Goal: Information Seeking & Learning: Learn about a topic

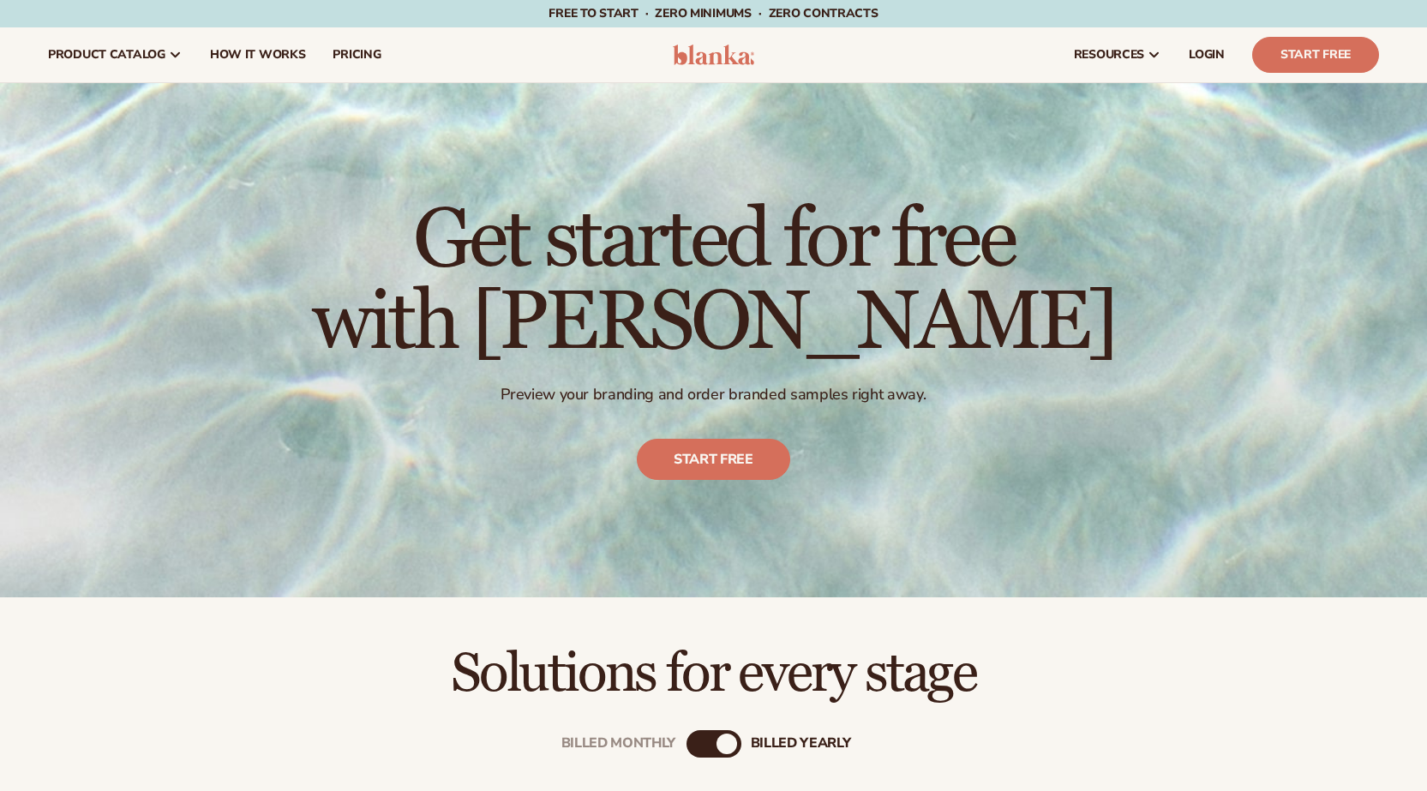
drag, startPoint x: 728, startPoint y: 457, endPoint x: 717, endPoint y: 429, distance: 30.4
click at [728, 457] on link "Start free" at bounding box center [713, 460] width 153 height 41
click at [356, 43] on link "pricing" at bounding box center [356, 54] width 75 height 55
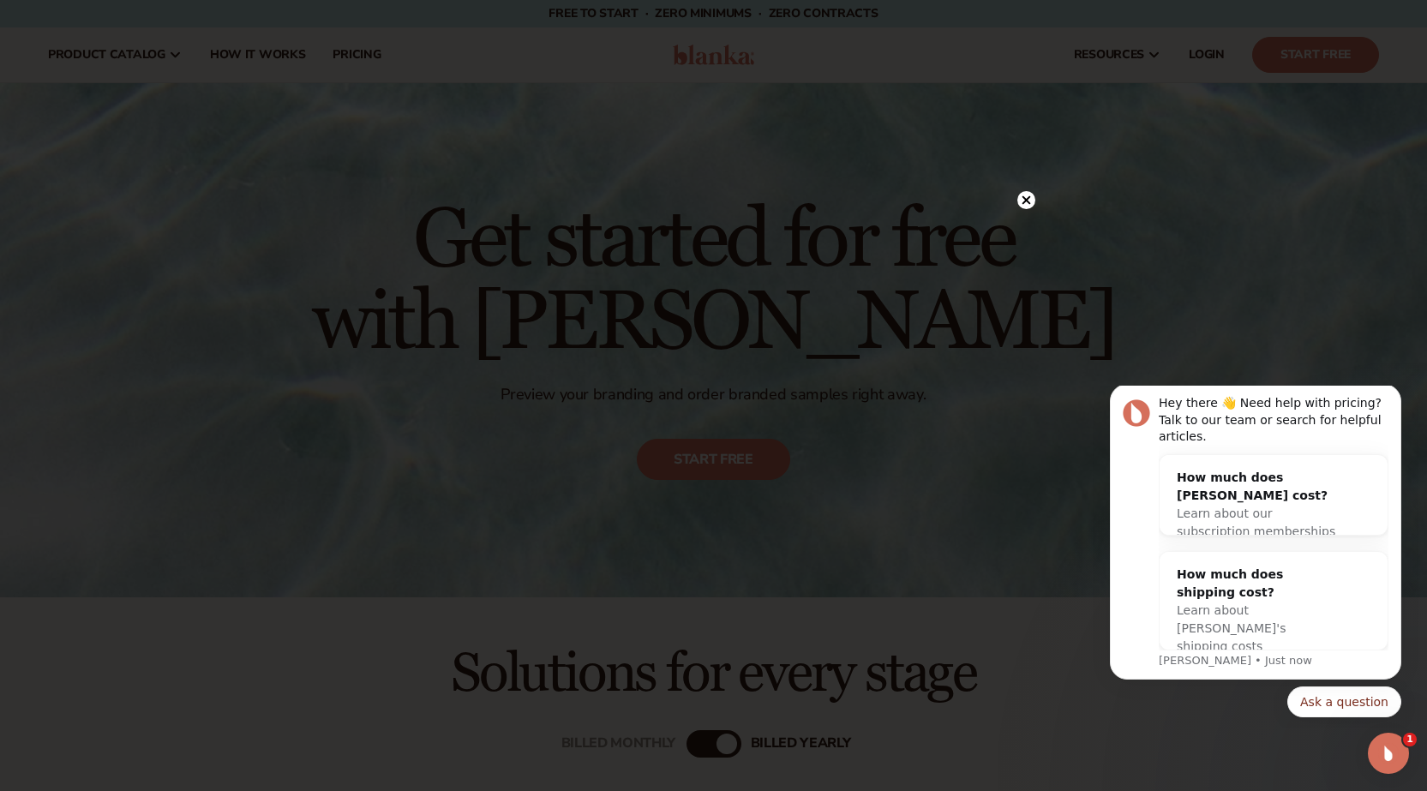
click at [34, 27] on link "product catalog" at bounding box center [115, 54] width 162 height 55
click at [196, 27] on link "How It Works" at bounding box center [257, 54] width 123 height 55
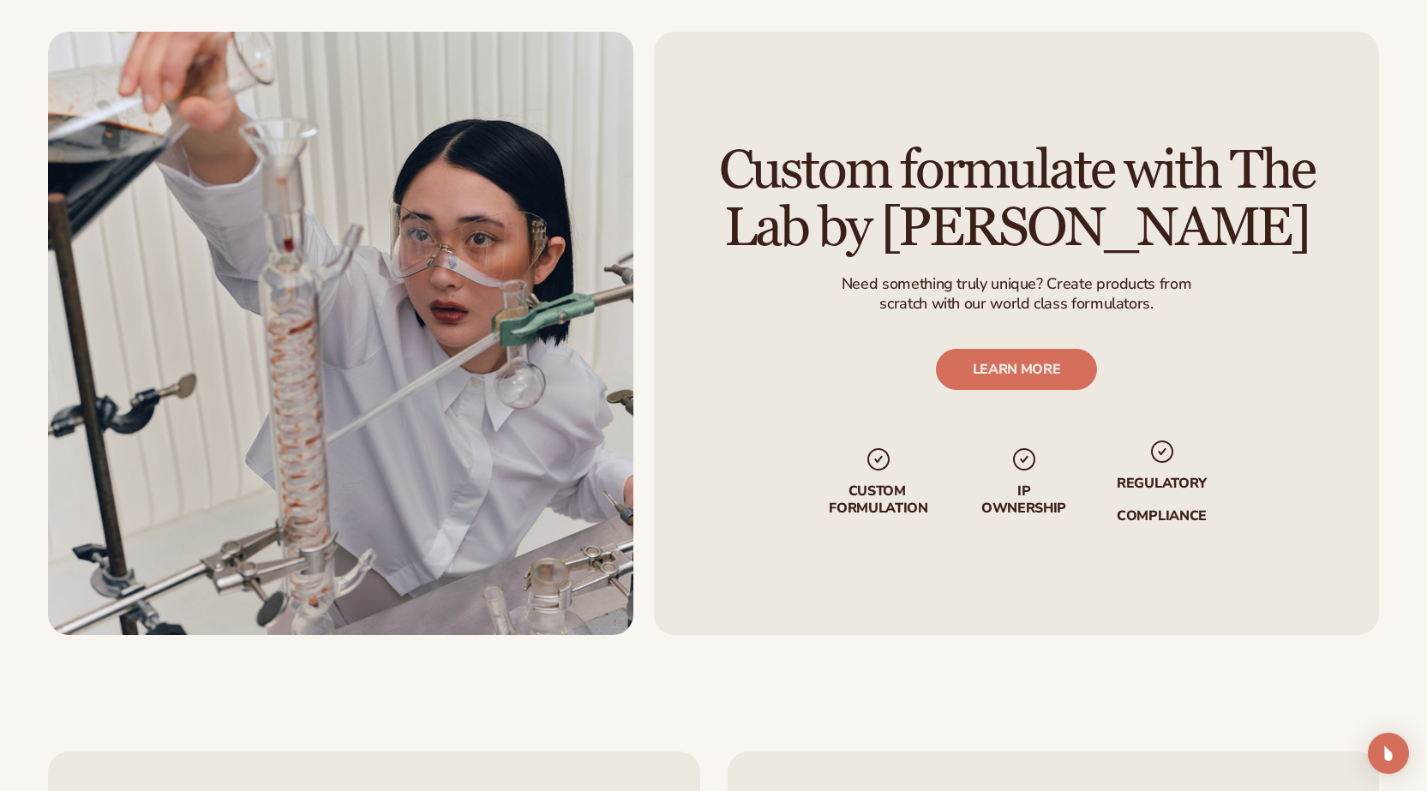
scroll to position [3760, 0]
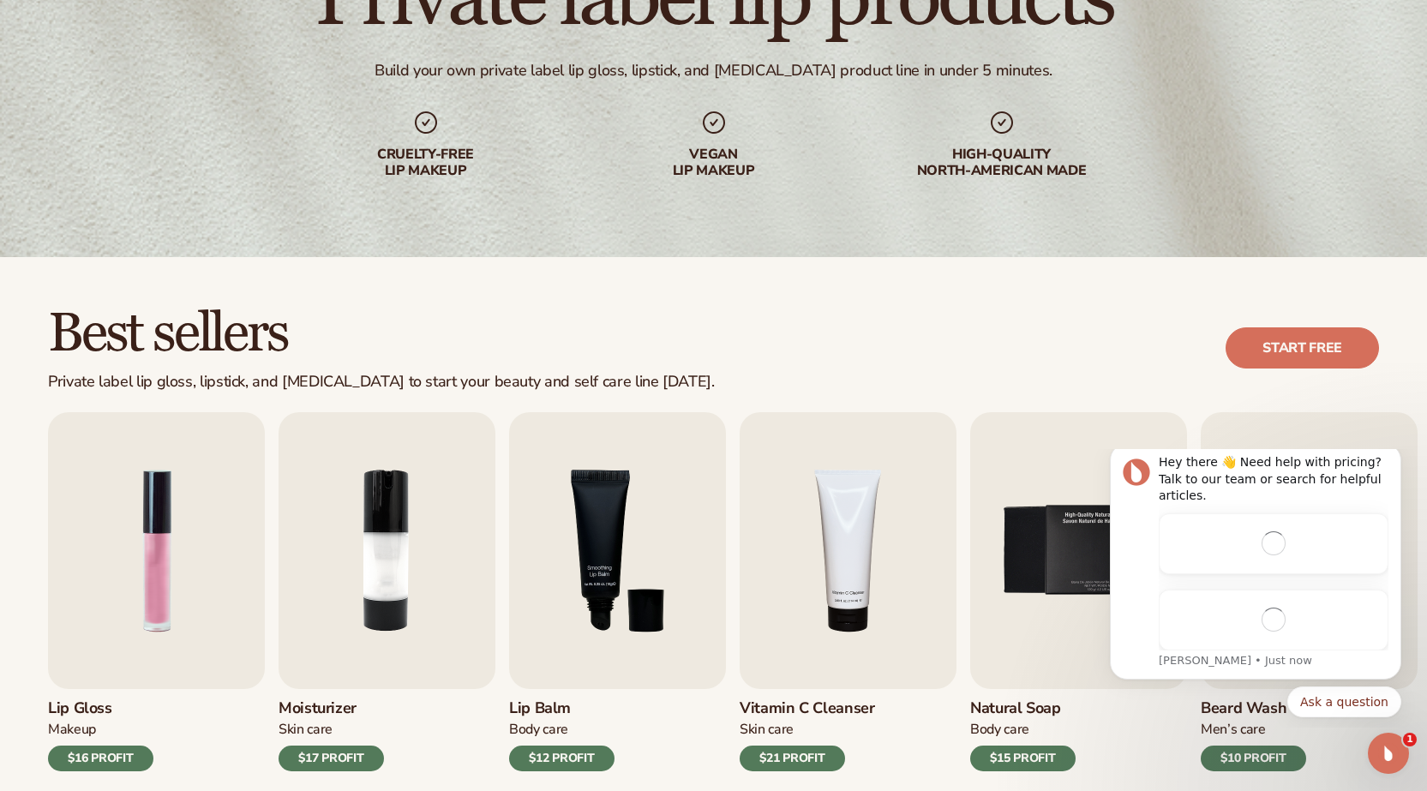
scroll to position [257, 0]
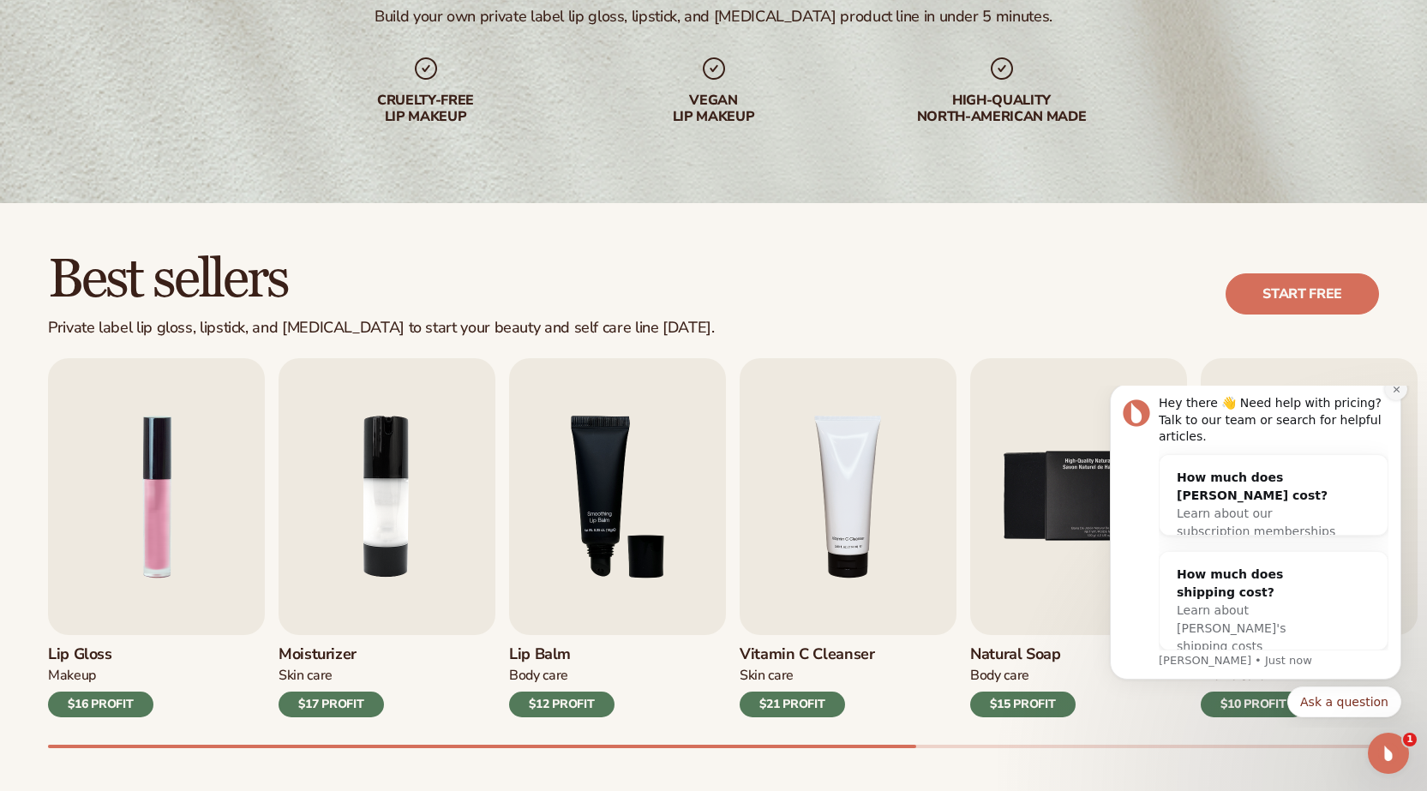
click at [1392, 394] on icon "Dismiss notification" at bounding box center [1396, 389] width 9 height 9
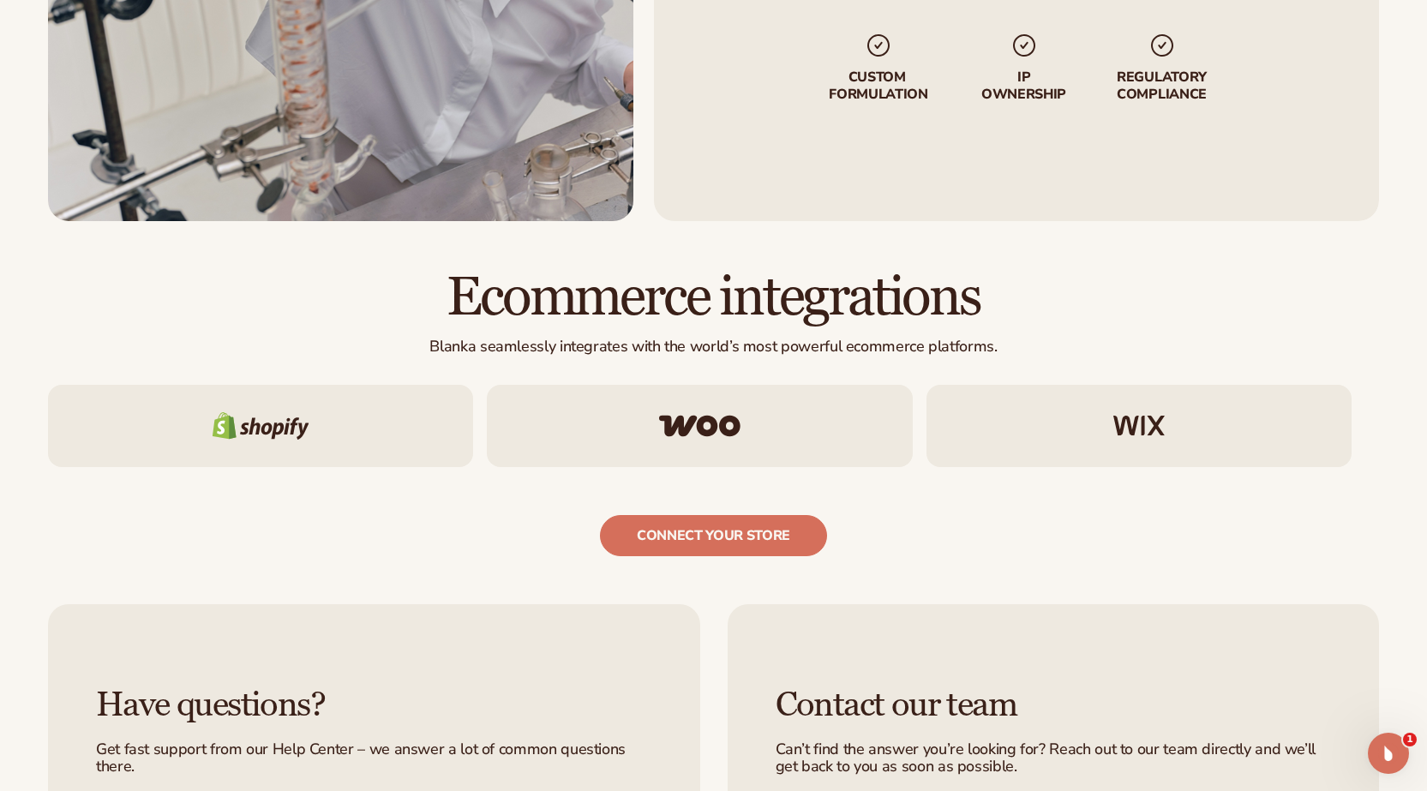
scroll to position [2616, 0]
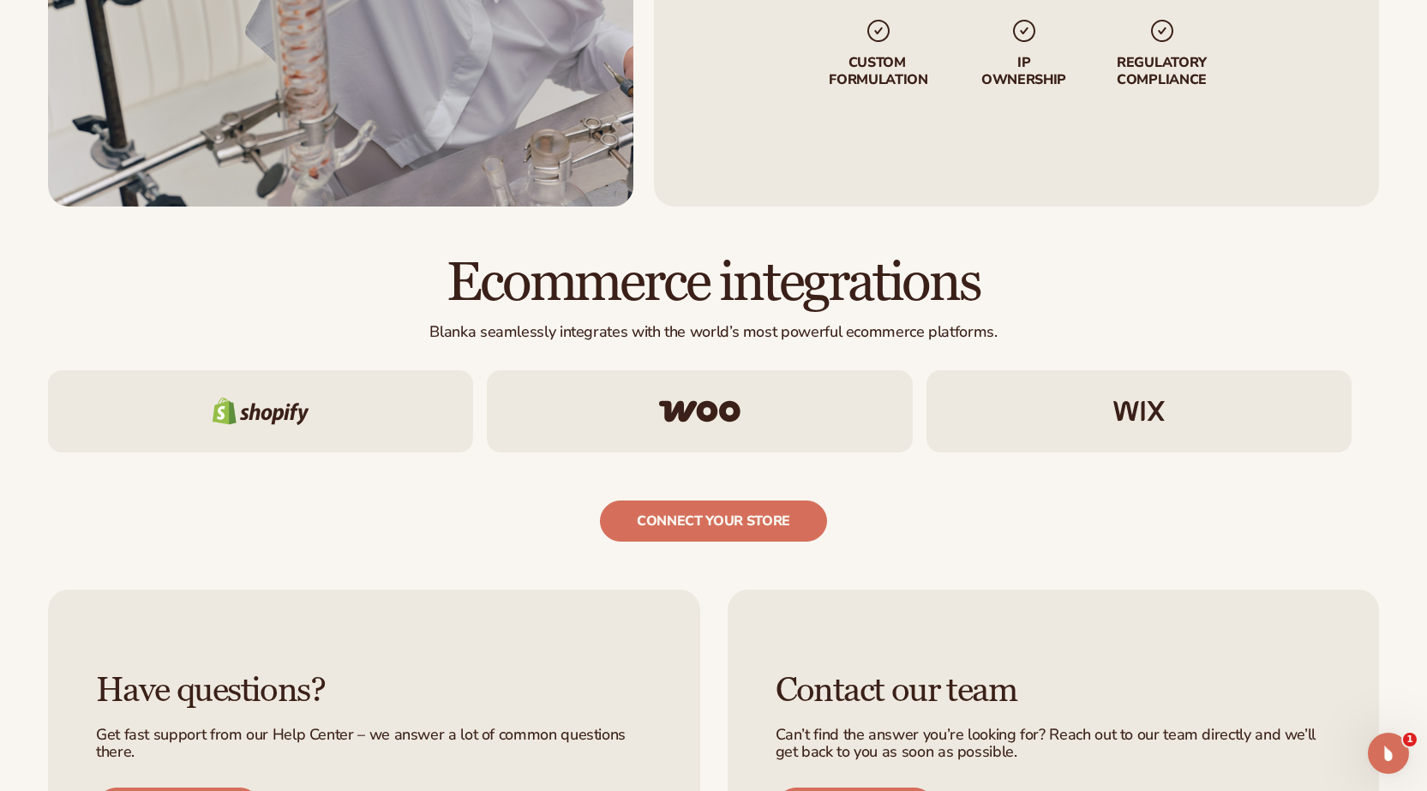
click at [361, 409] on div at bounding box center [260, 411] width 425 height 82
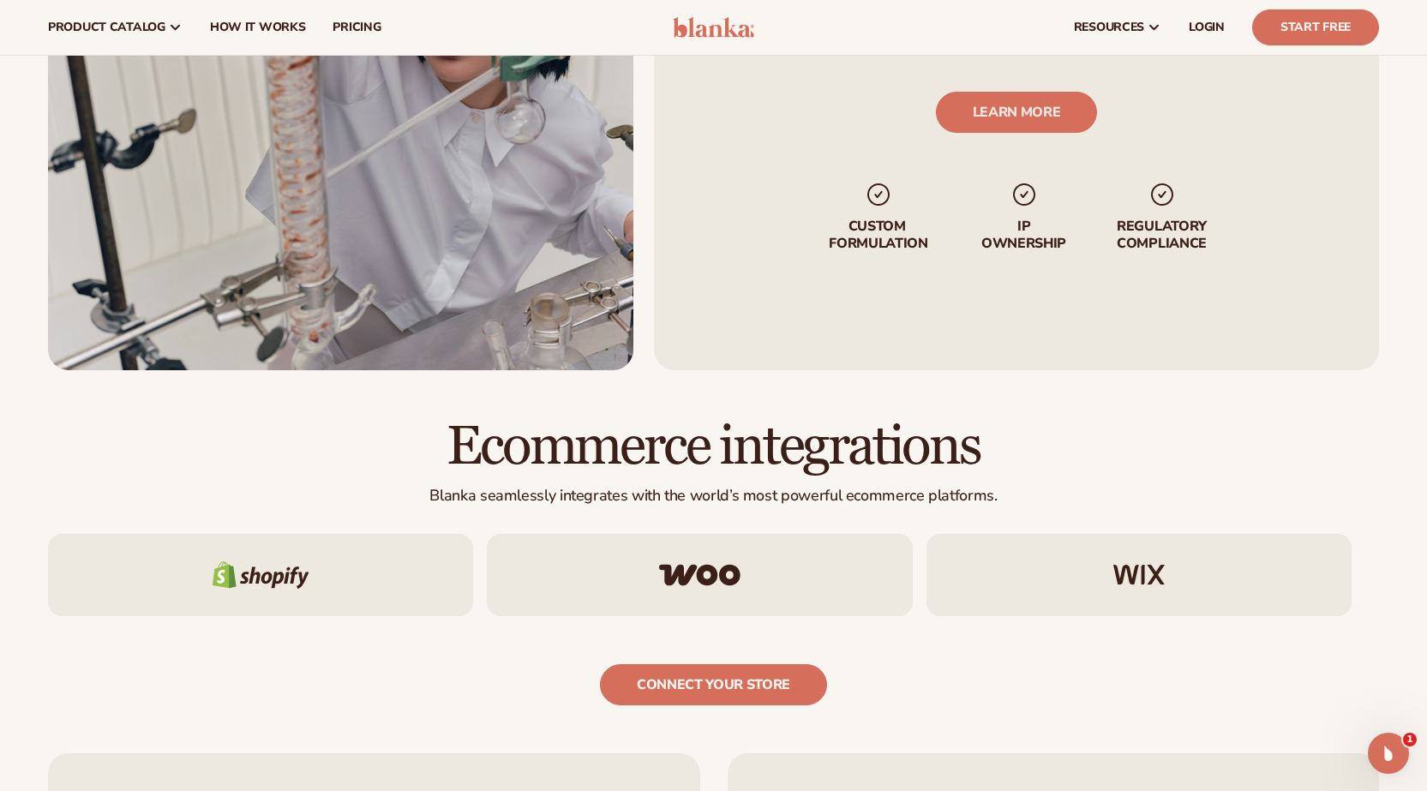
scroll to position [2359, 0]
